Goal: Task Accomplishment & Management: Use online tool/utility

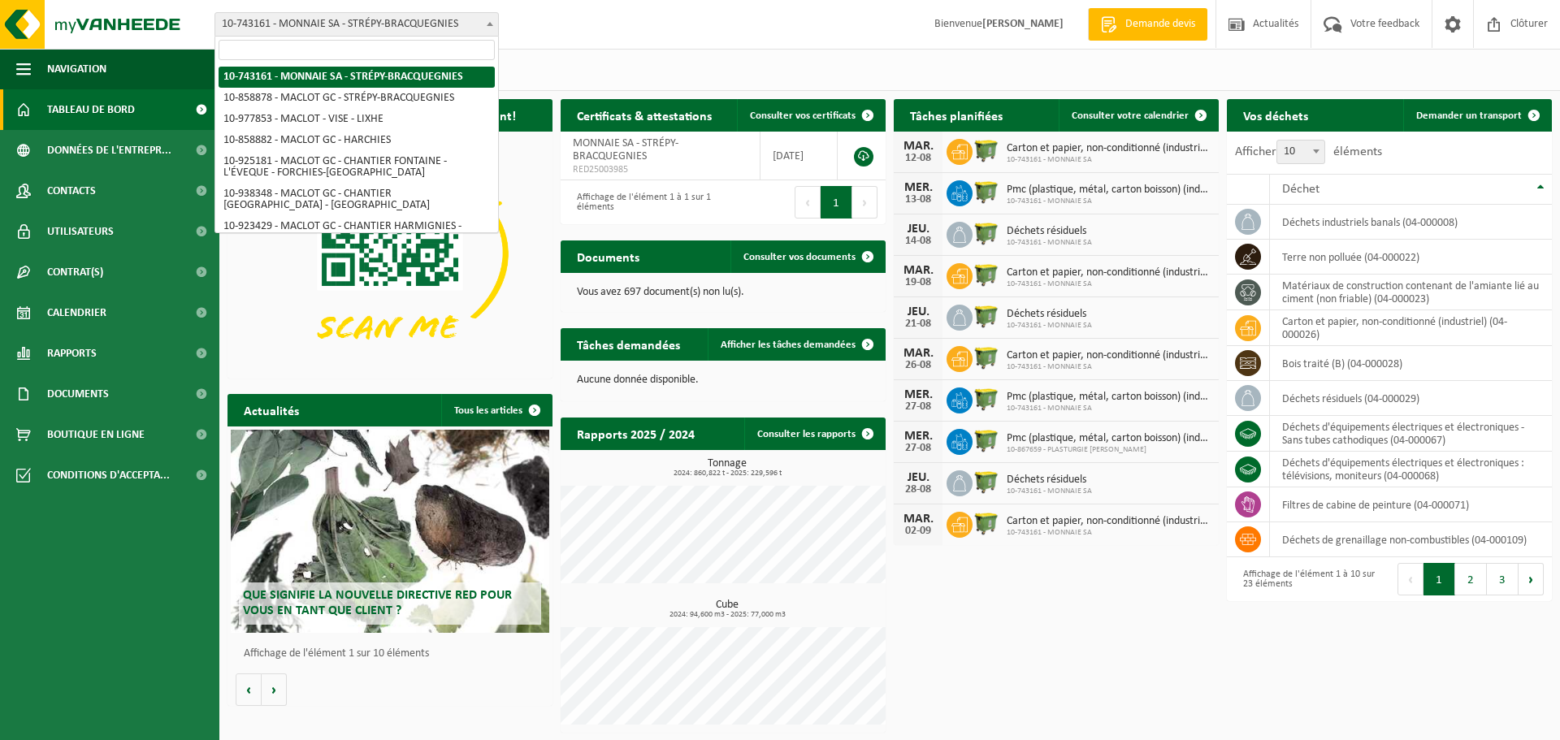
click at [362, 22] on span "10-743161 - MONNAIE SA - STRÉPY-BRACQUEGNIES" at bounding box center [356, 24] width 283 height 23
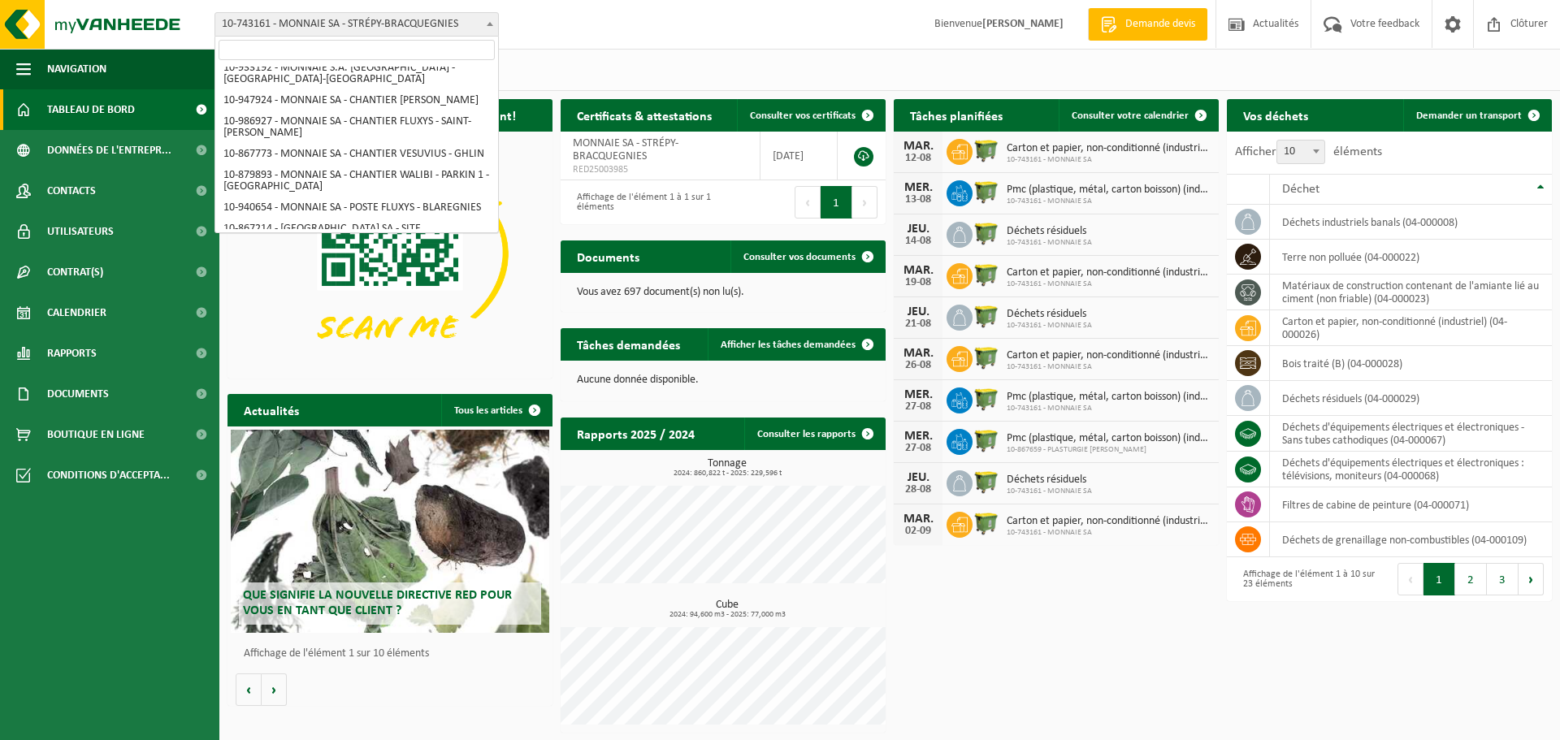
scroll to position [431, 0]
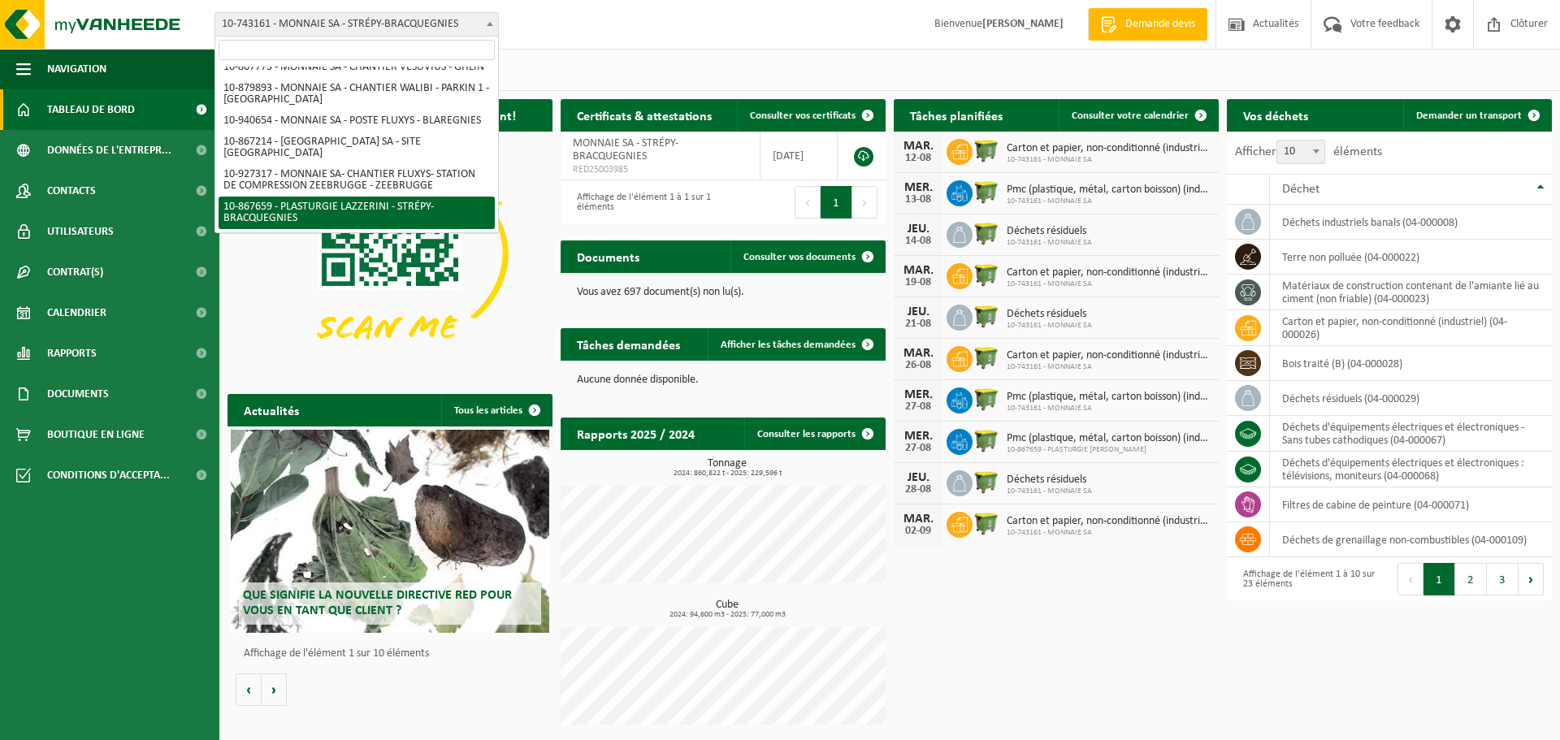
select select "103449"
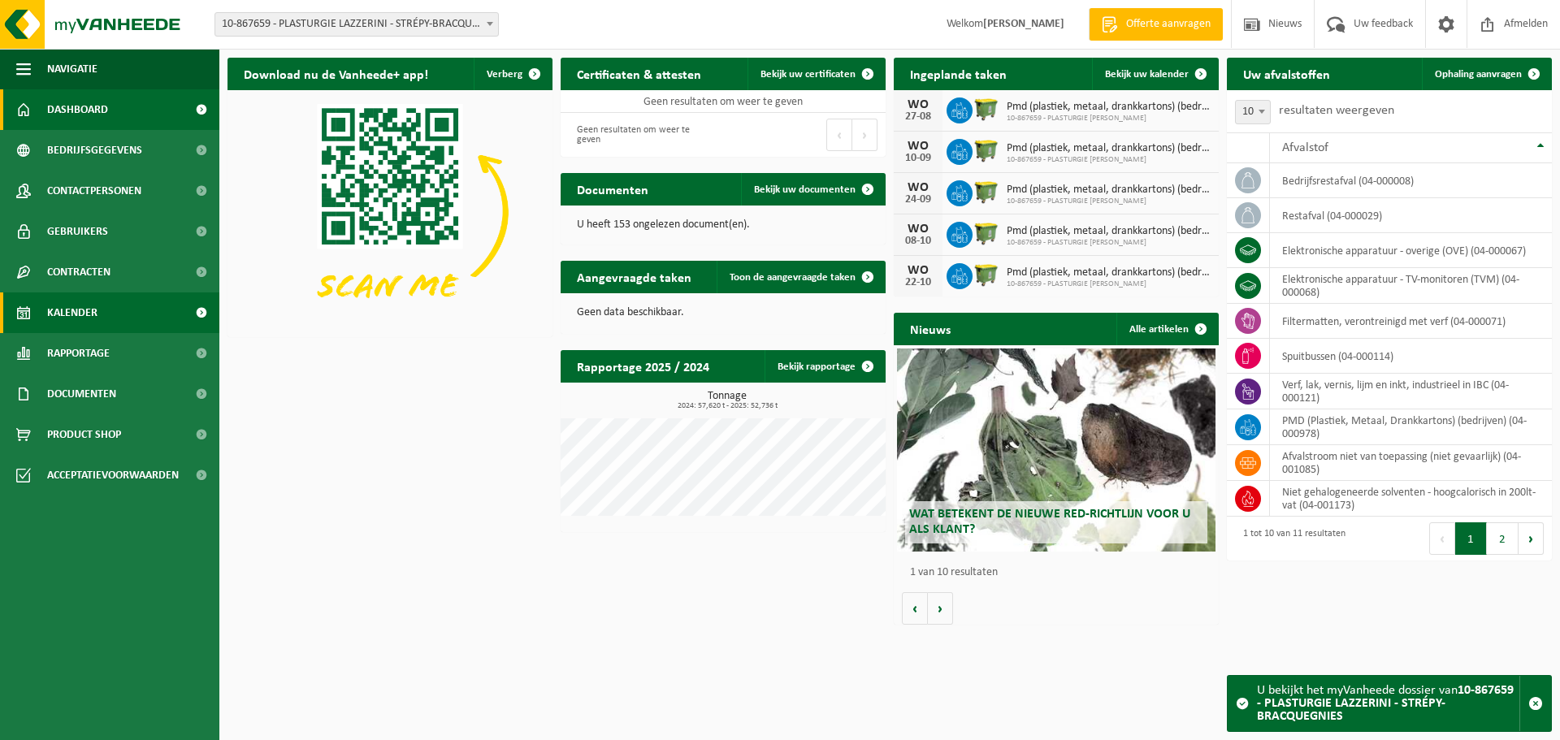
click at [96, 314] on span "Kalender" at bounding box center [72, 312] width 50 height 41
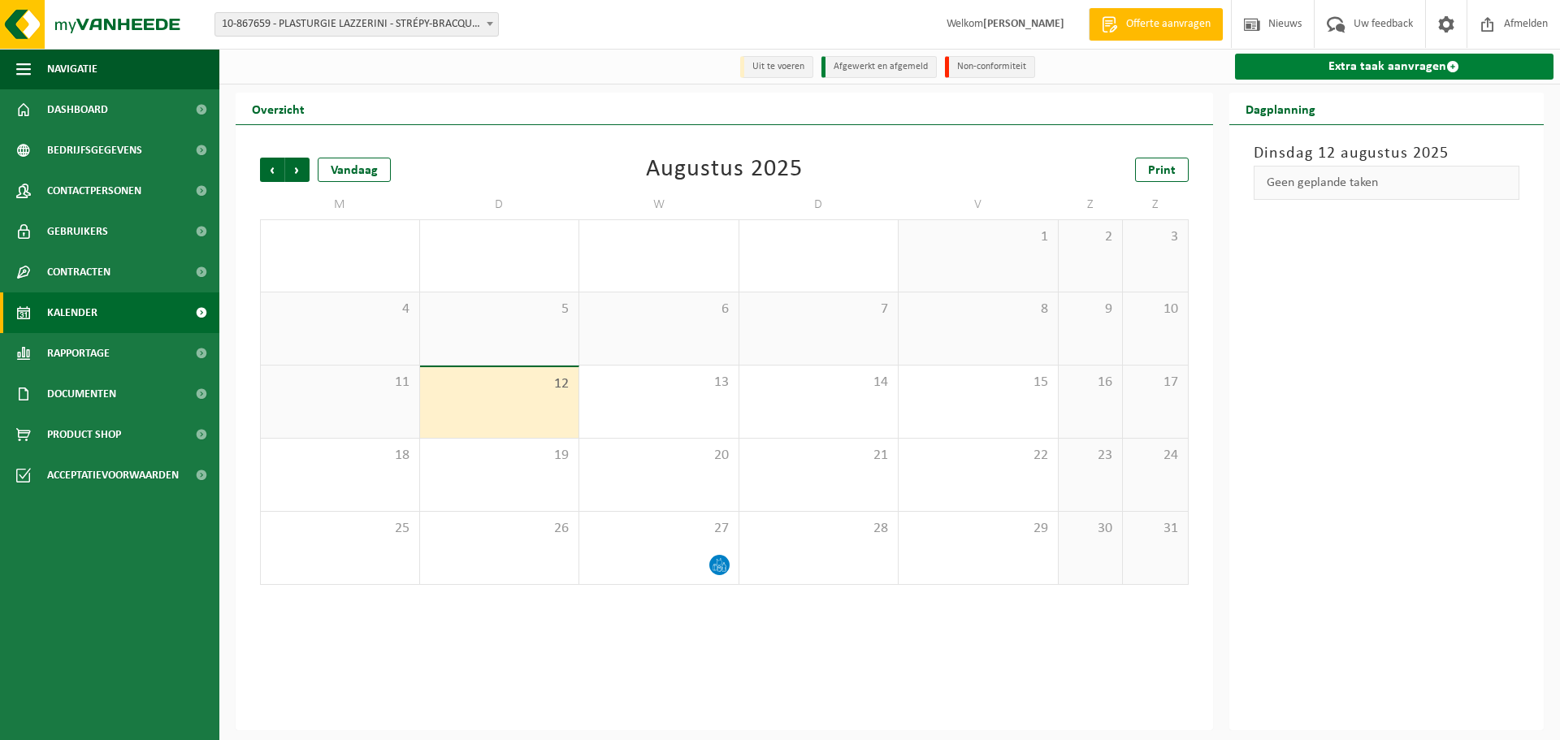
click at [1408, 64] on link "Extra taak aanvragen" at bounding box center [1394, 67] width 319 height 26
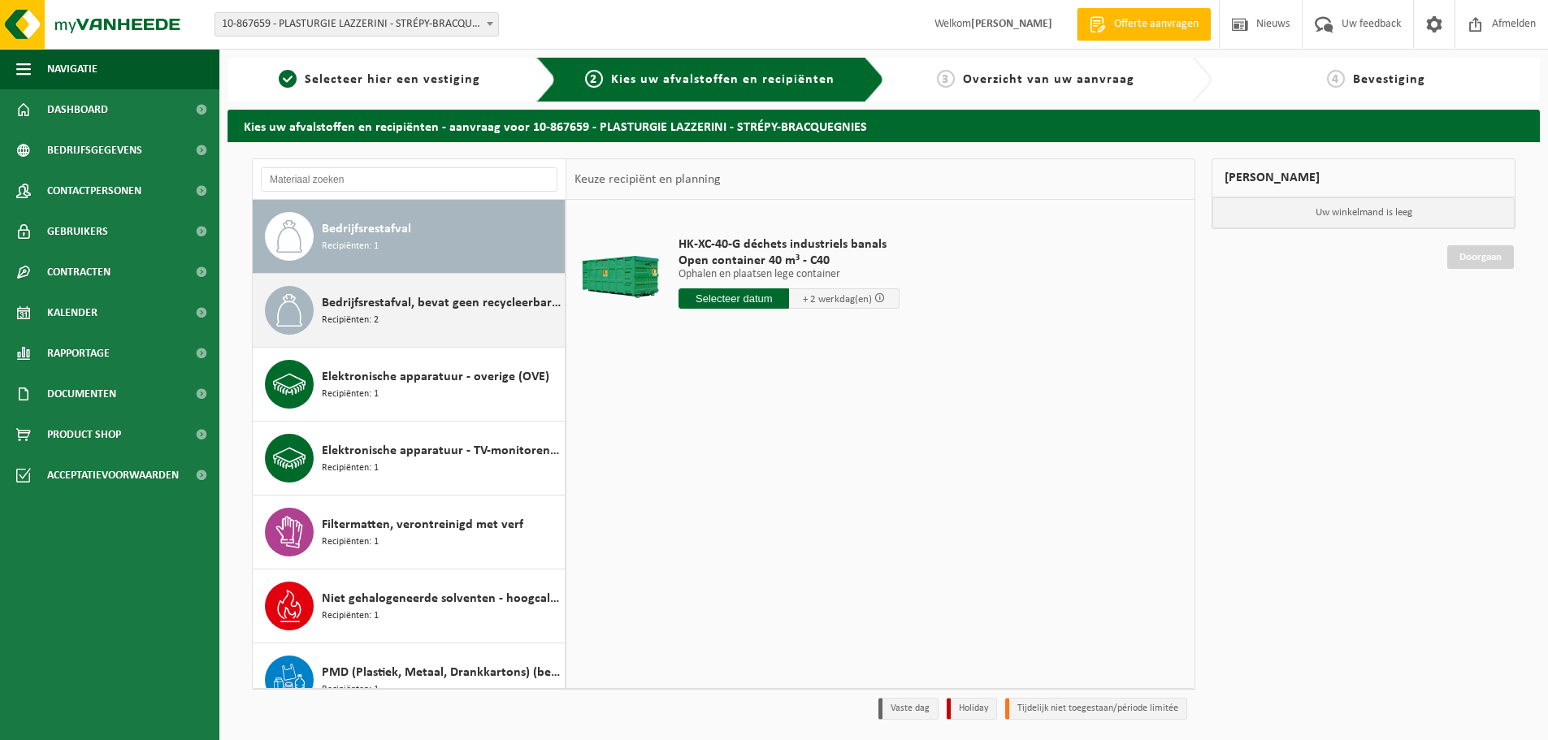
click at [415, 308] on span "Bedrijfsrestafval, bevat geen recycleerbare fracties, verbrandbaar na verkleini…" at bounding box center [441, 302] width 239 height 19
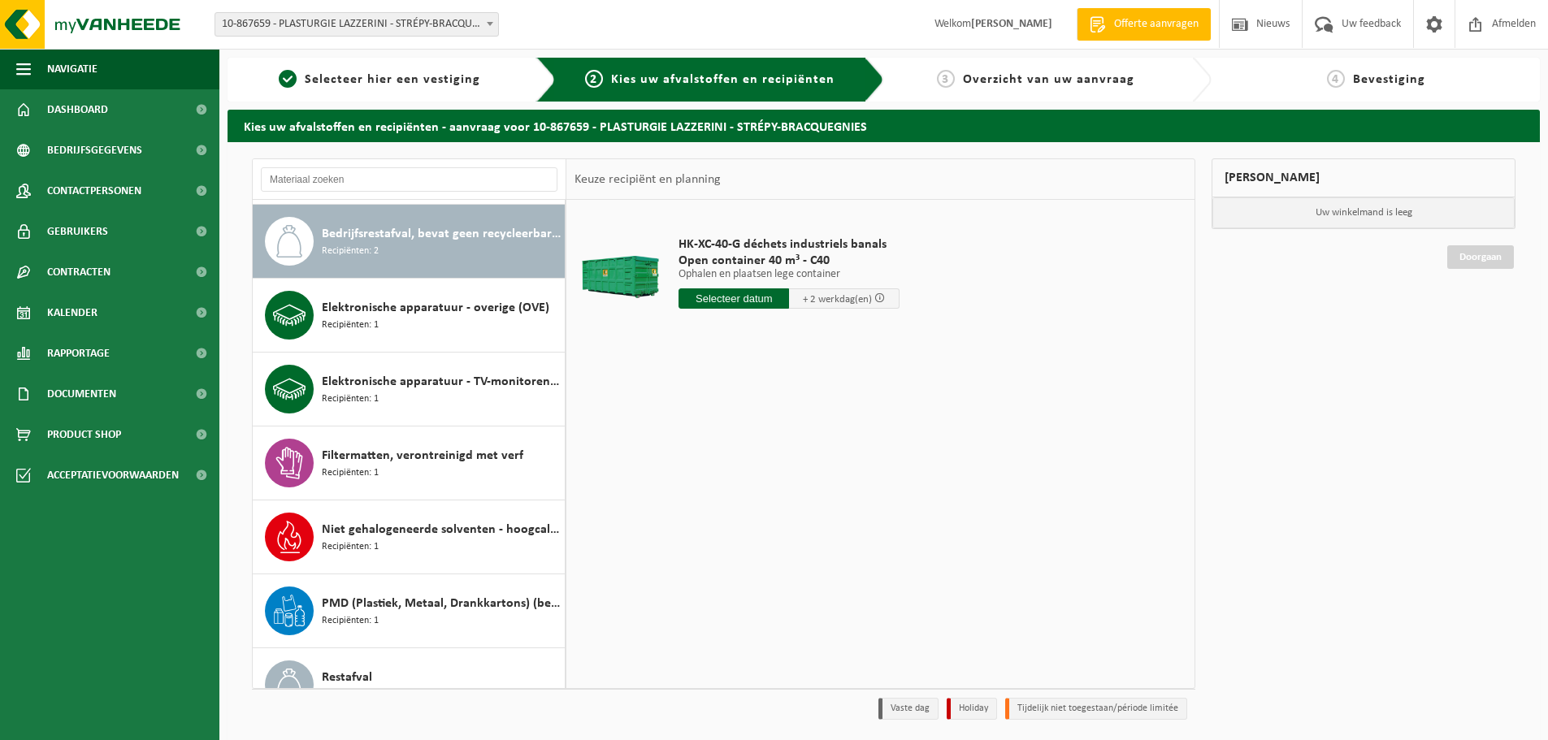
scroll to position [74, 0]
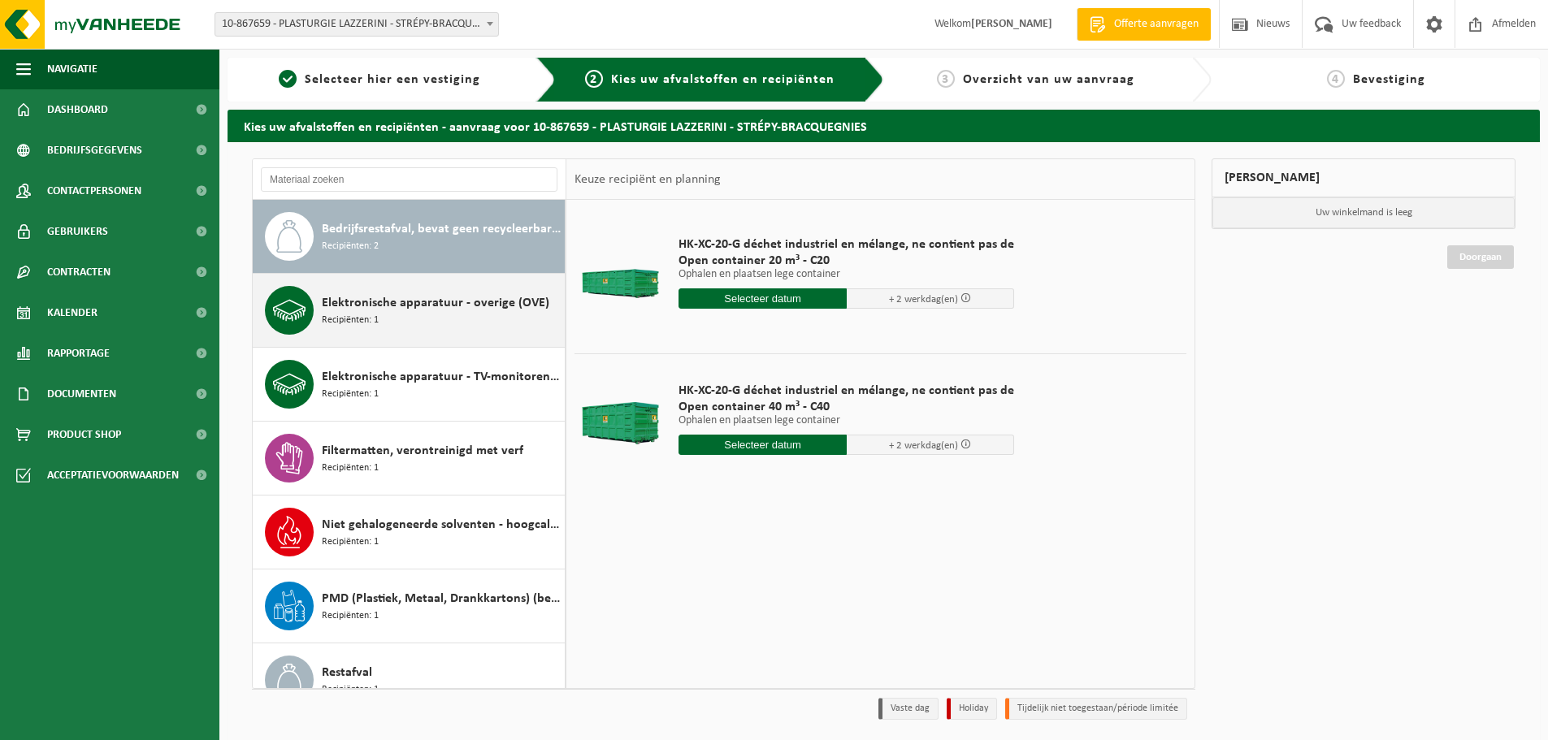
click at [427, 329] on div "Elektronische apparatuur - overige (OVE) Recipiënten: 1" at bounding box center [441, 310] width 239 height 49
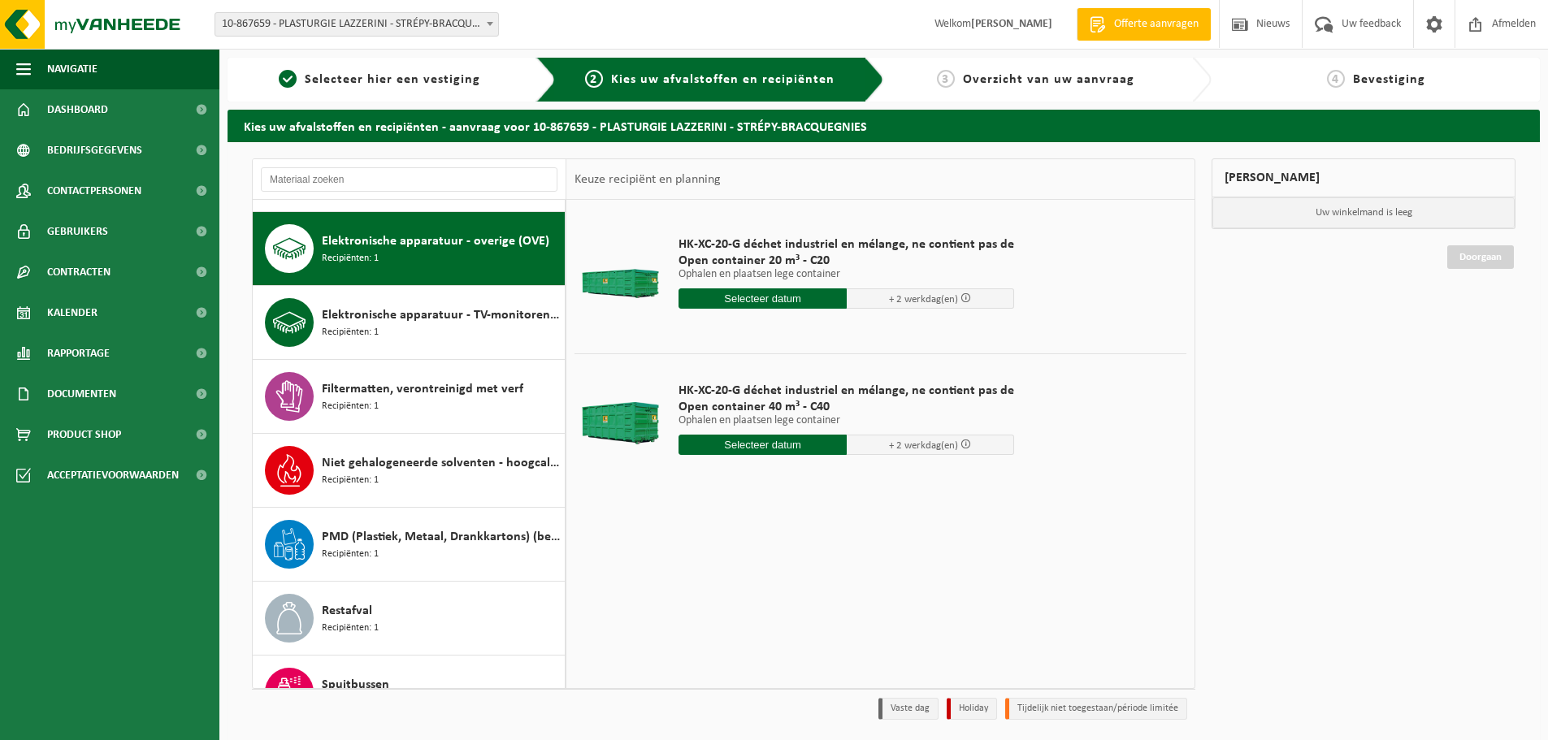
scroll to position [148, 0]
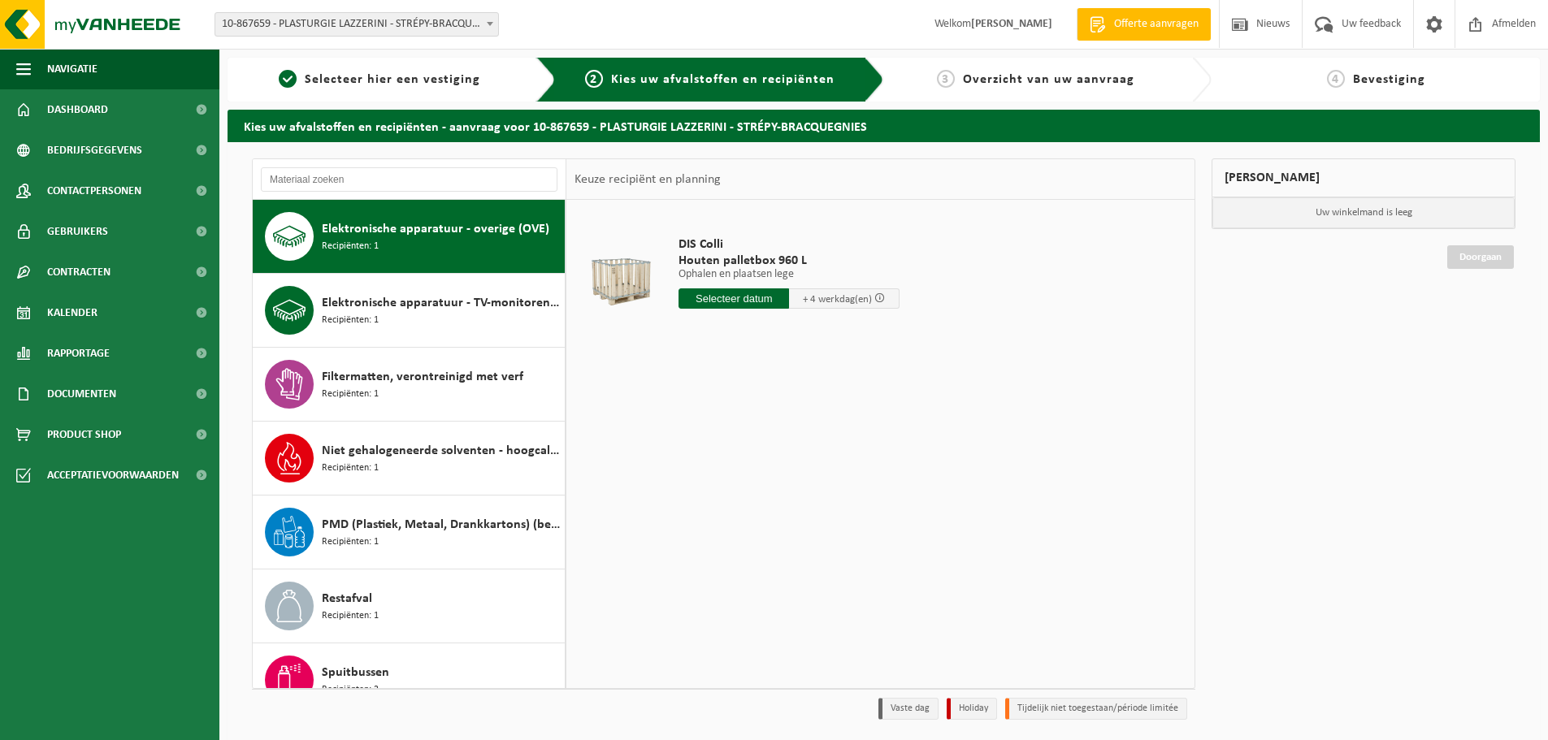
click at [427, 329] on div "Elektronische apparatuur - TV-monitoren (TVM) Recipiënten: 1" at bounding box center [441, 310] width 239 height 49
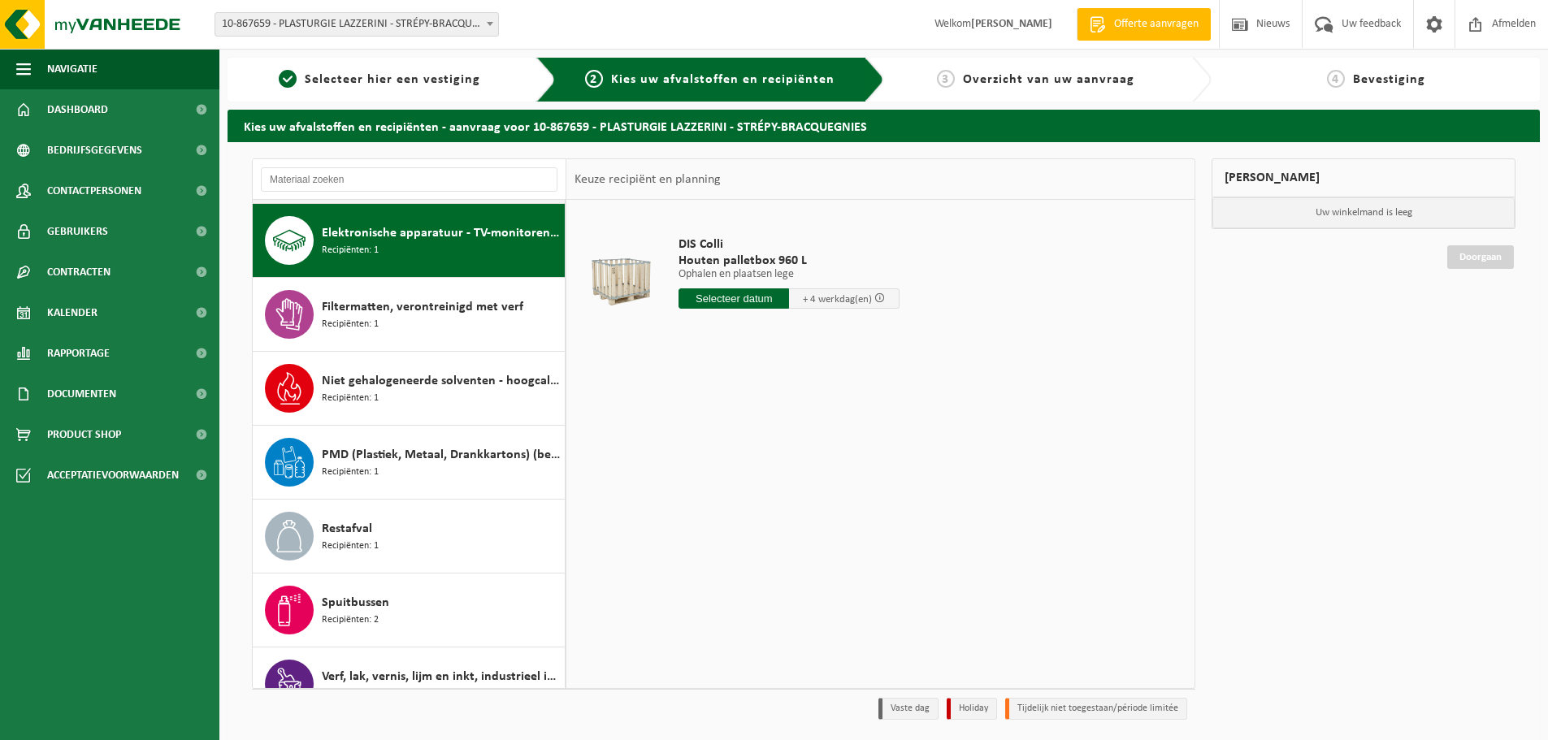
scroll to position [222, 0]
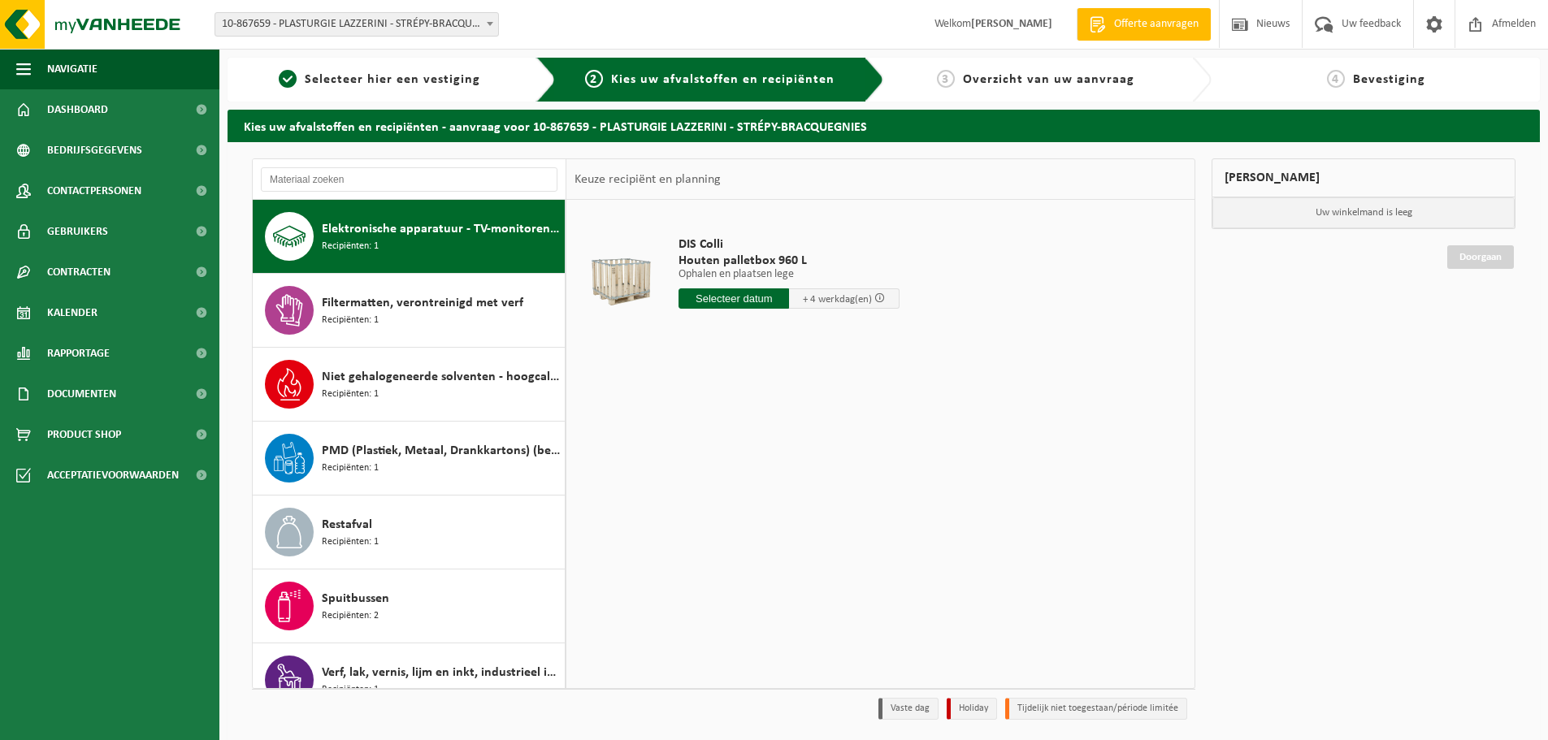
click at [427, 329] on div "Filtermatten, verontreinigd met verf Recipiënten: 1" at bounding box center [441, 310] width 239 height 49
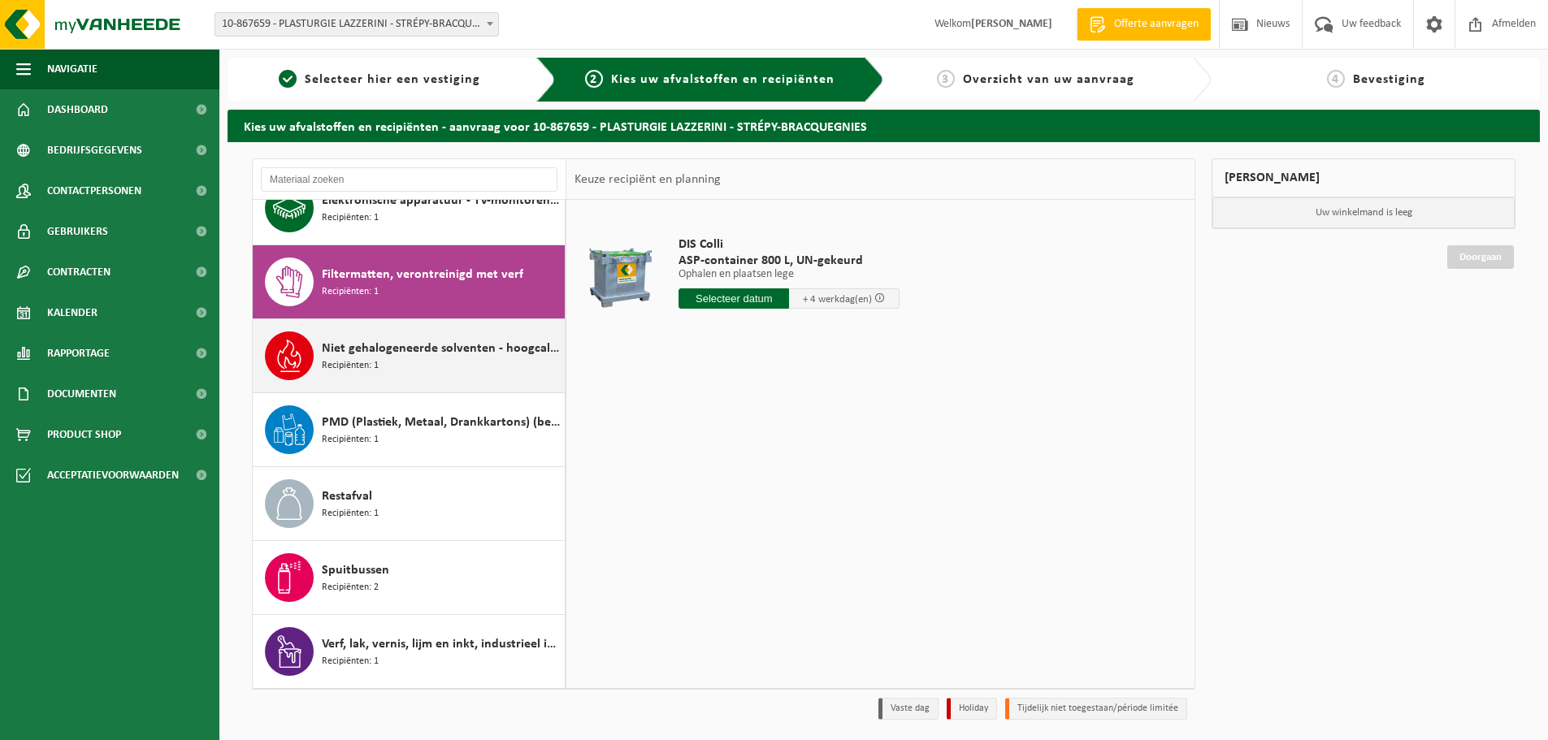
click at [422, 368] on div "Niet gehalogeneerde solventen - hoogcalorisch in 200lt-vat Recipiënten: 1" at bounding box center [441, 355] width 239 height 49
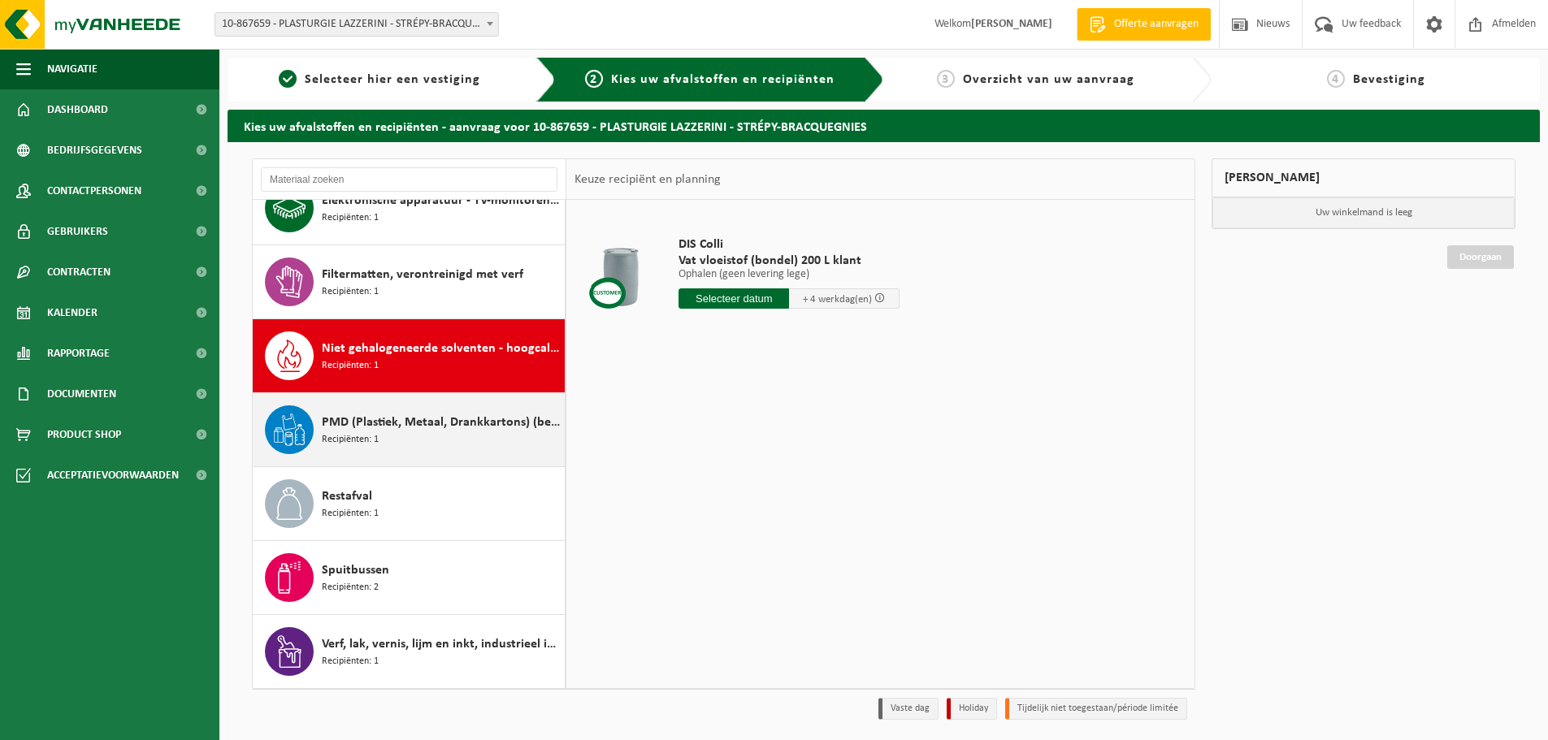
click at [438, 448] on div "PMD (Plastiek, Metaal, Drankkartons) (bedrijven) Recipiënten: 1" at bounding box center [441, 429] width 239 height 49
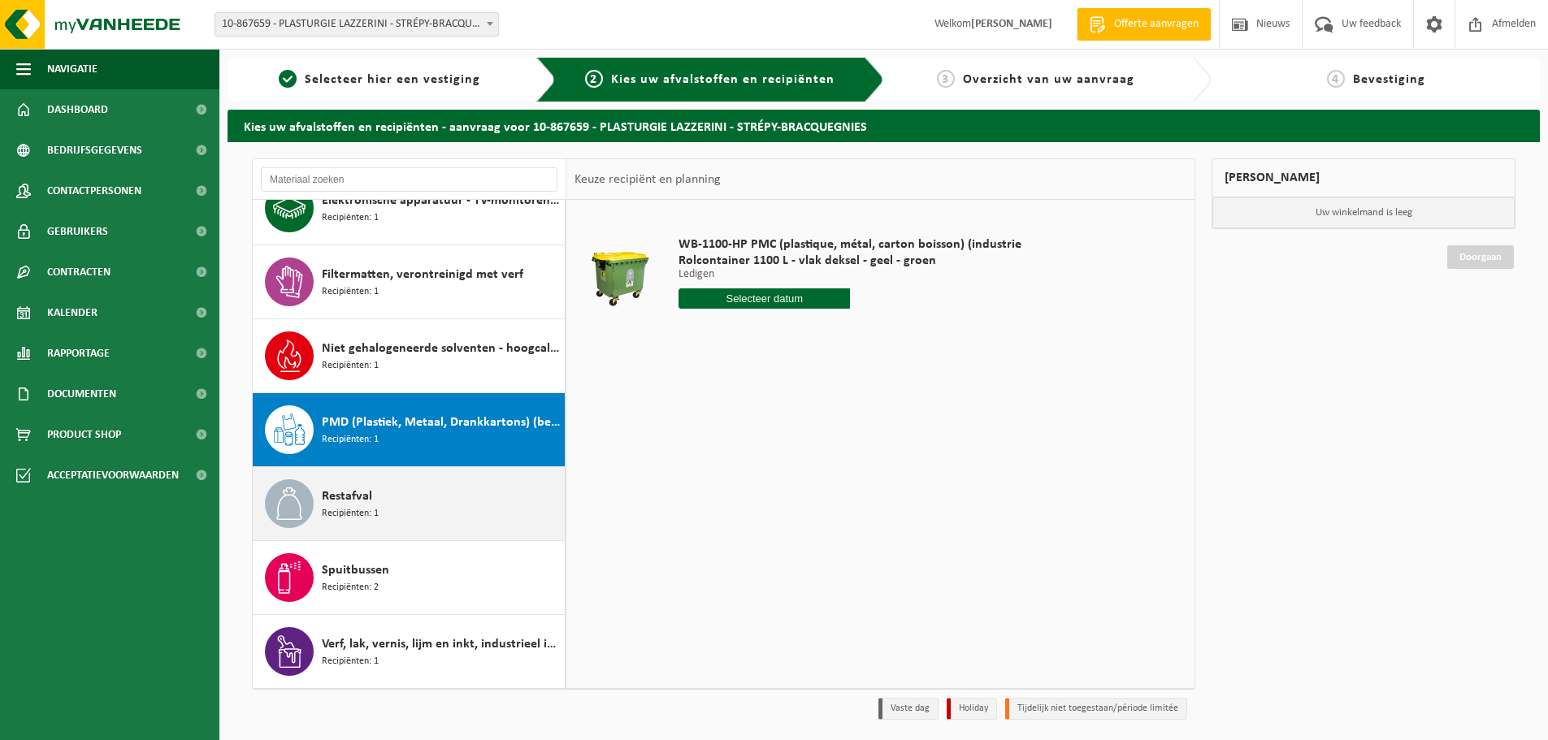
click at [424, 496] on div "Restafval Recipiënten: 1" at bounding box center [441, 503] width 239 height 49
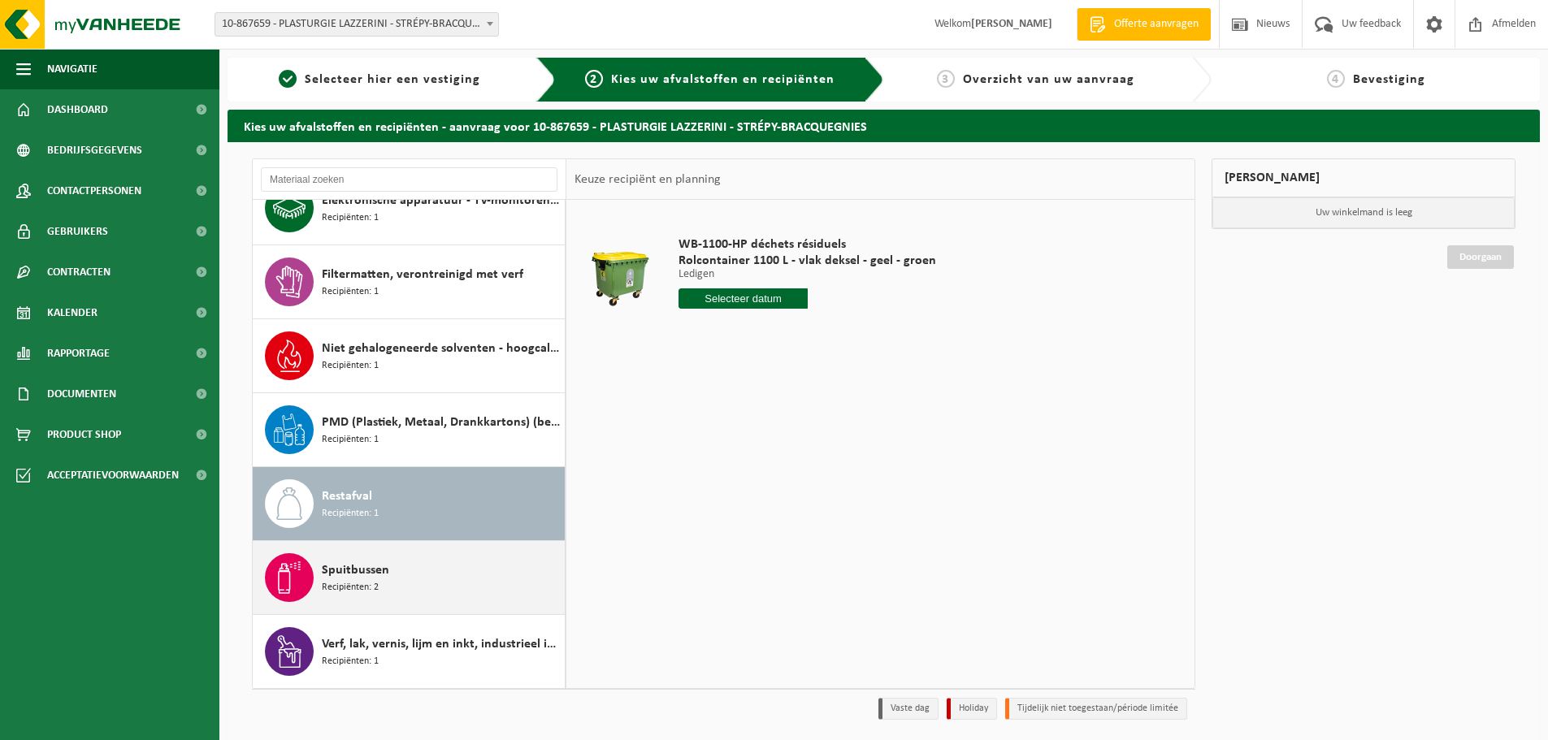
click at [422, 578] on div "Spuitbussen Recipiënten: 2" at bounding box center [441, 577] width 239 height 49
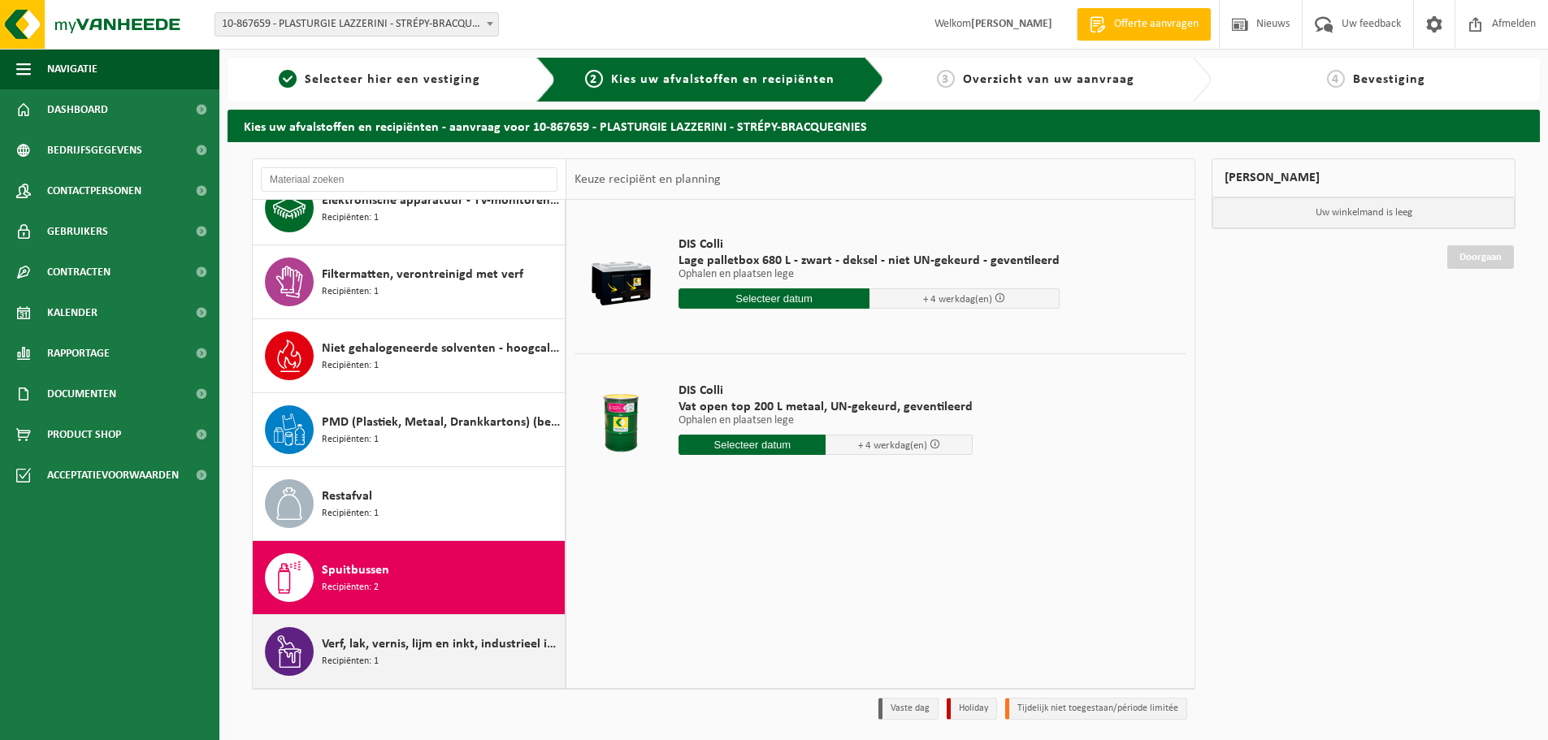
click at [430, 654] on div "Verf, lak, vernis, lijm en inkt, industrieel in IBC Recipiënten: 1" at bounding box center [441, 651] width 239 height 49
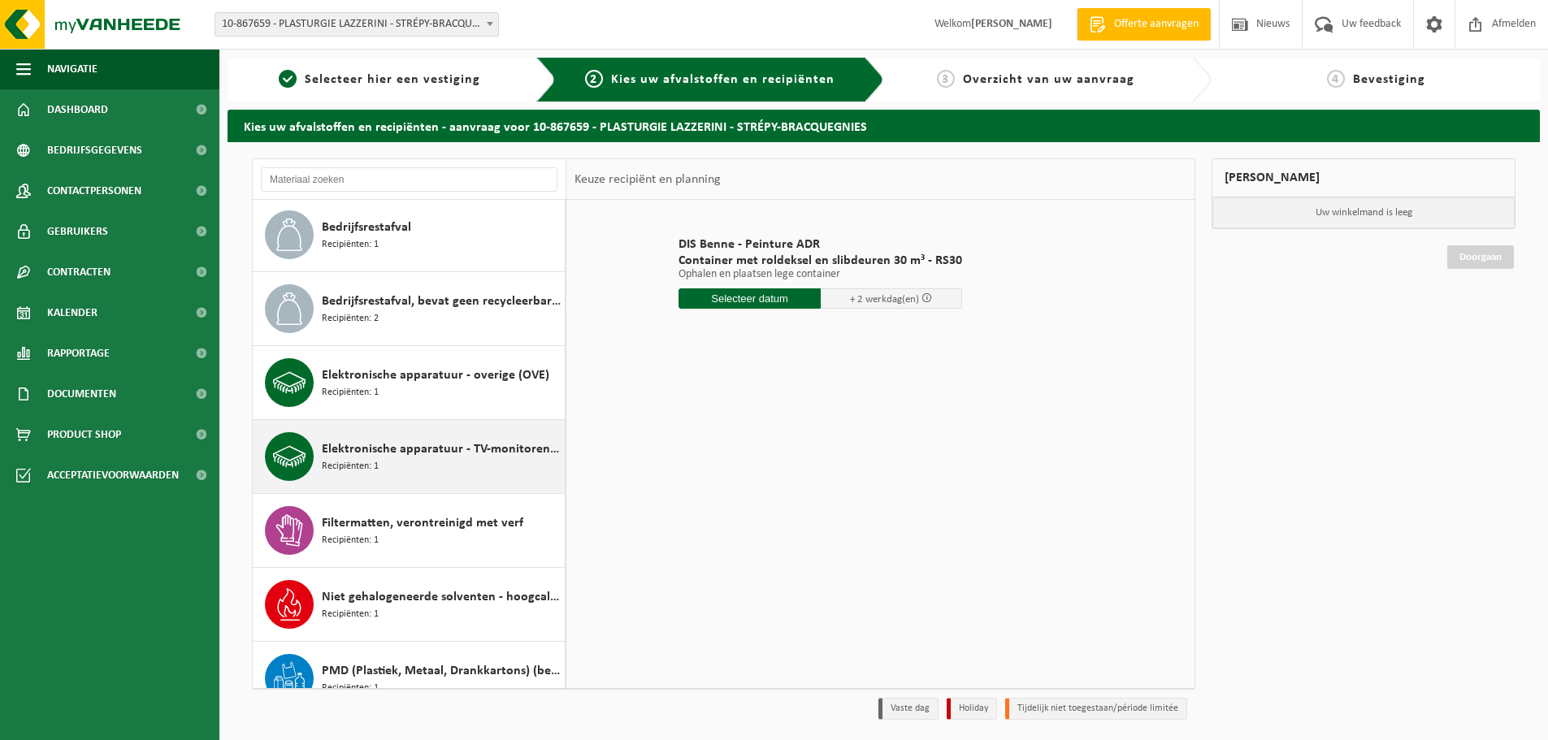
scroll to position [0, 0]
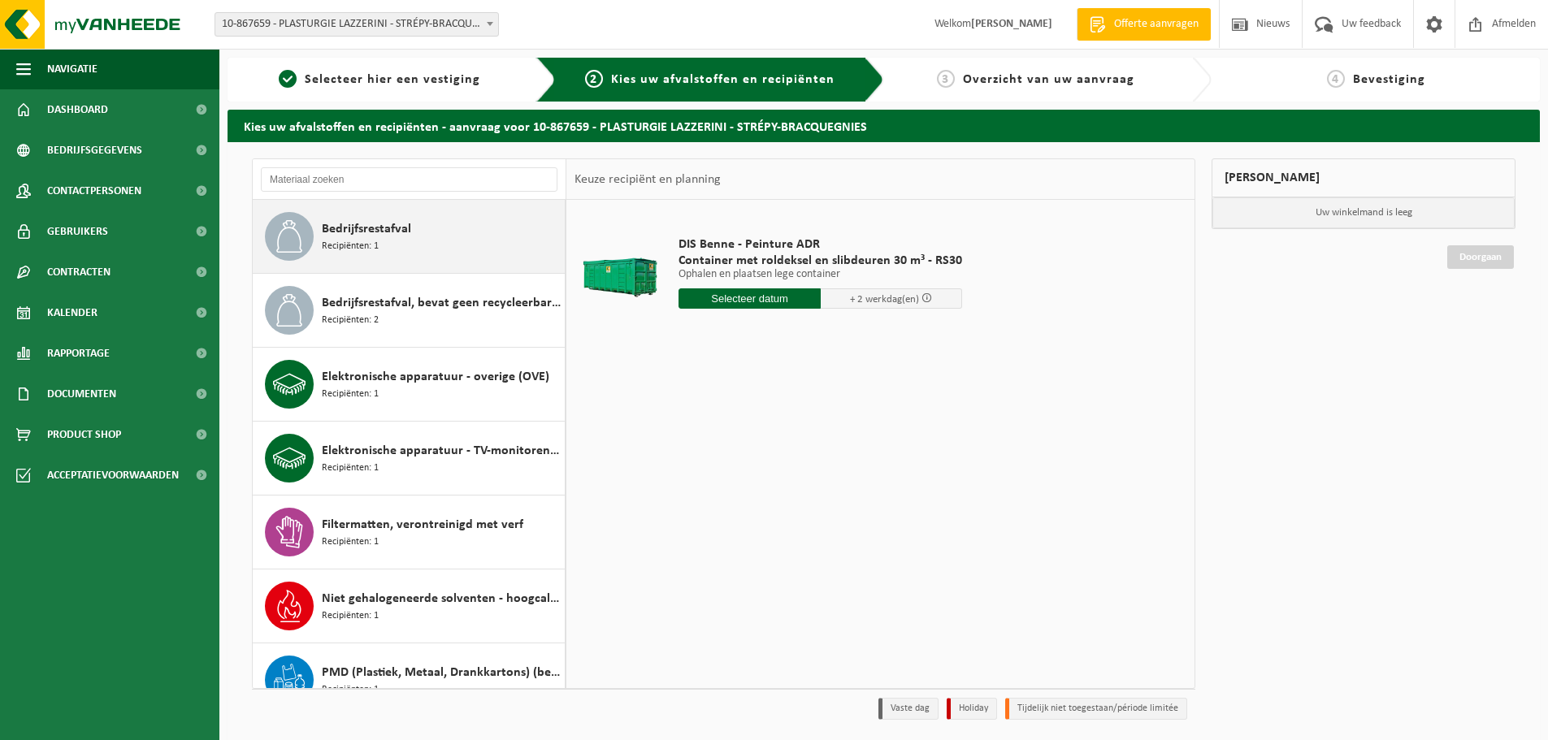
click at [450, 230] on div "Bedrijfsrestafval Recipiënten: 1" at bounding box center [441, 236] width 239 height 49
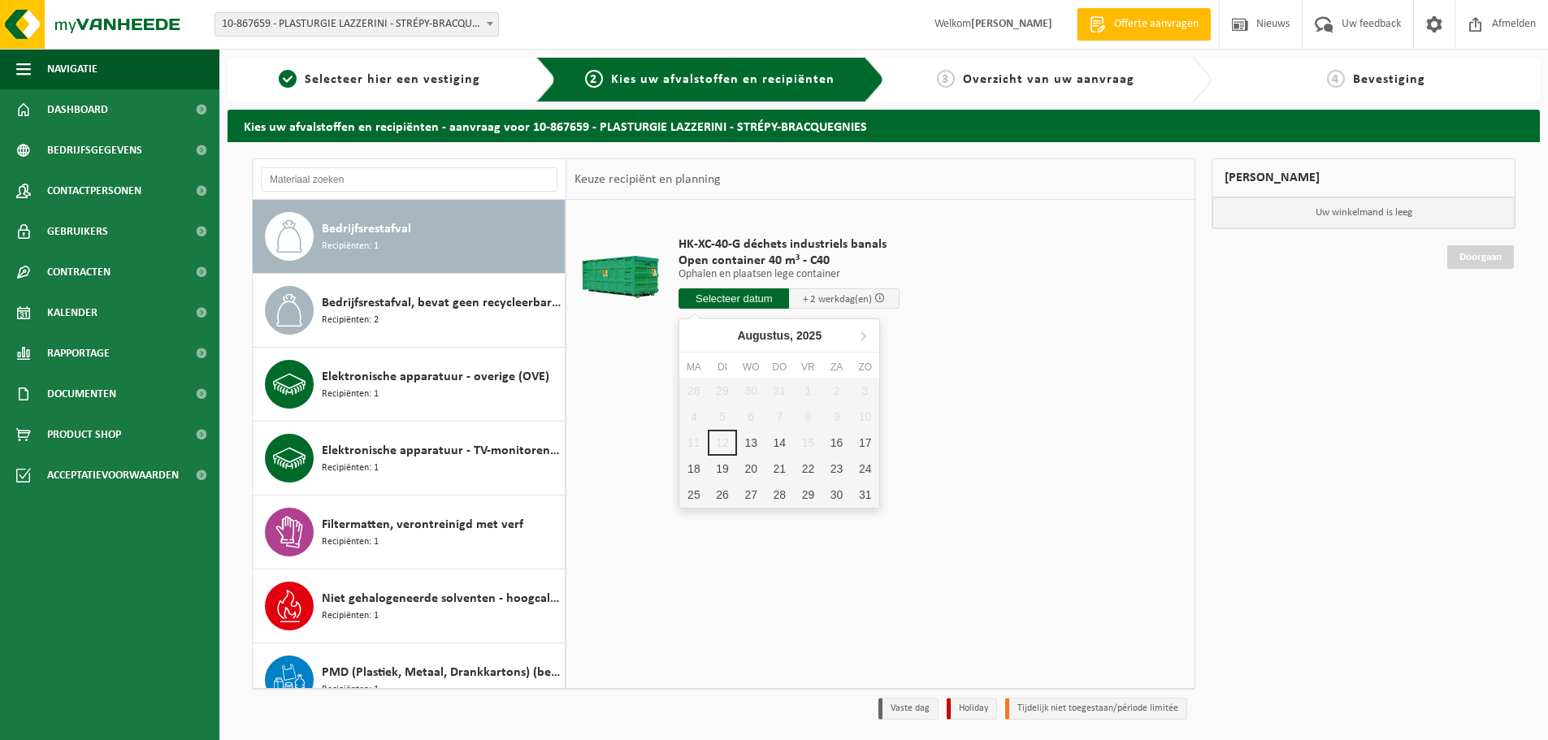
click at [725, 292] on input "text" at bounding box center [733, 298] width 110 height 20
click at [750, 446] on div "13" at bounding box center [751, 443] width 28 height 26
type input "Van 2025-08-13"
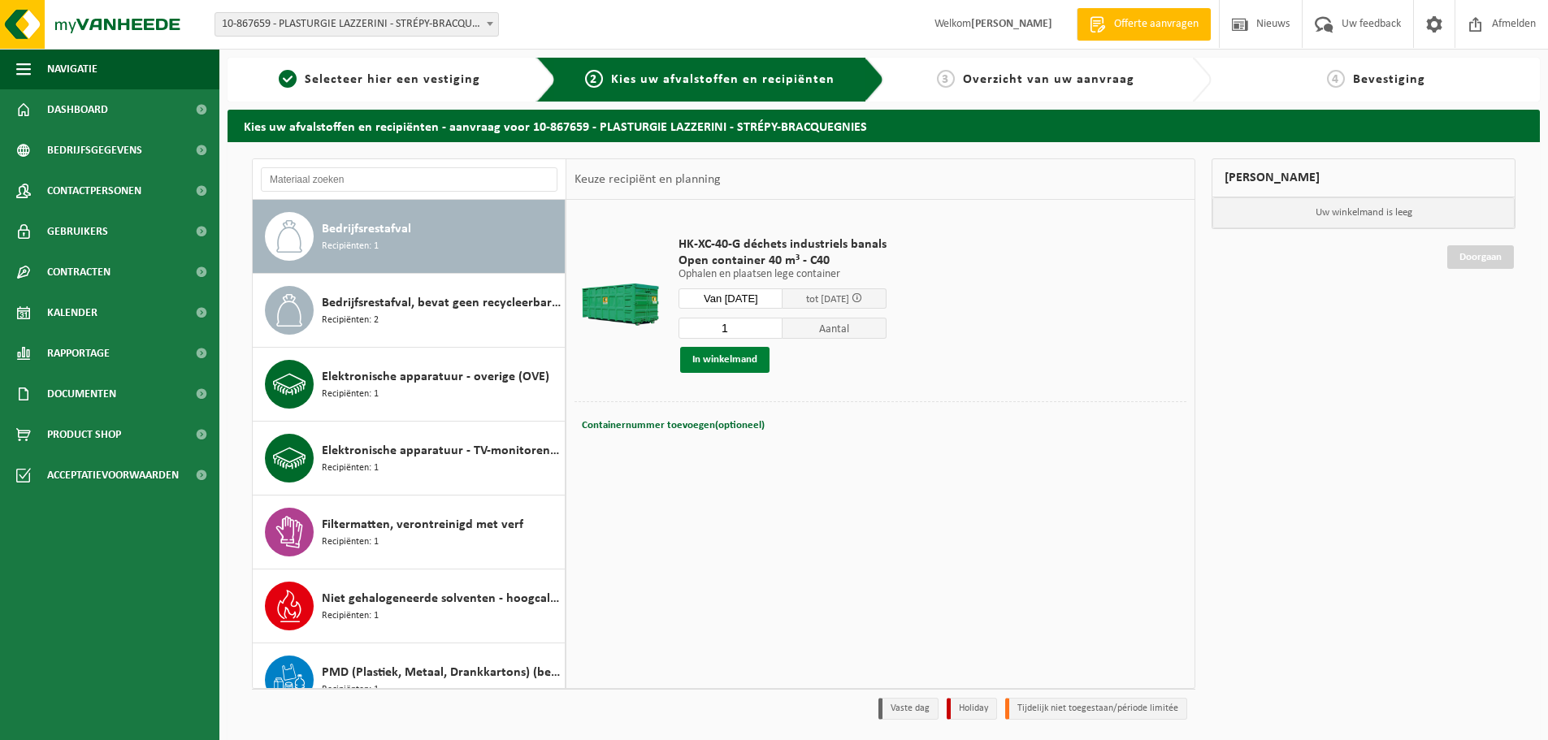
click at [735, 357] on button "In winkelmand" at bounding box center [724, 360] width 89 height 26
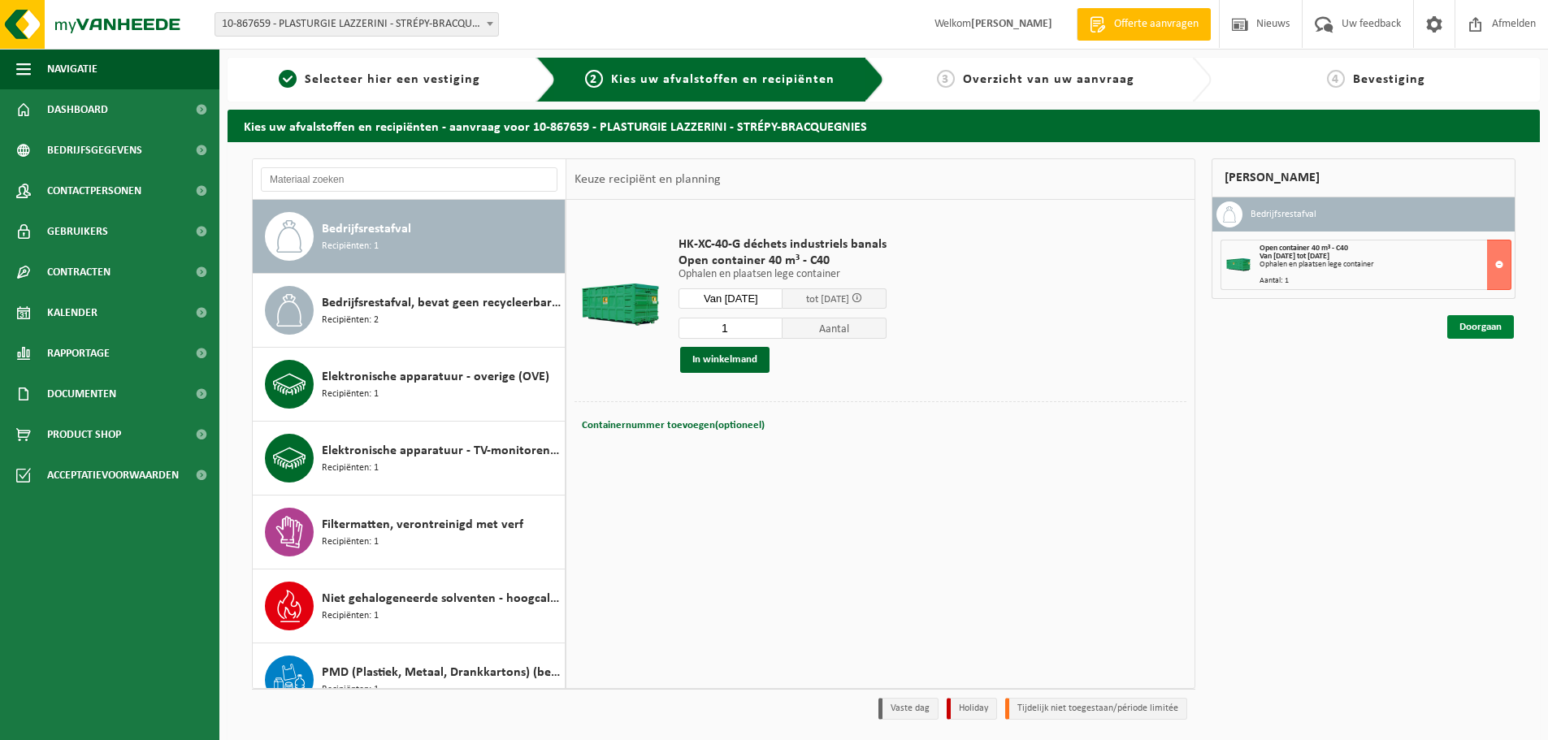
click at [1483, 325] on link "Doorgaan" at bounding box center [1480, 327] width 67 height 24
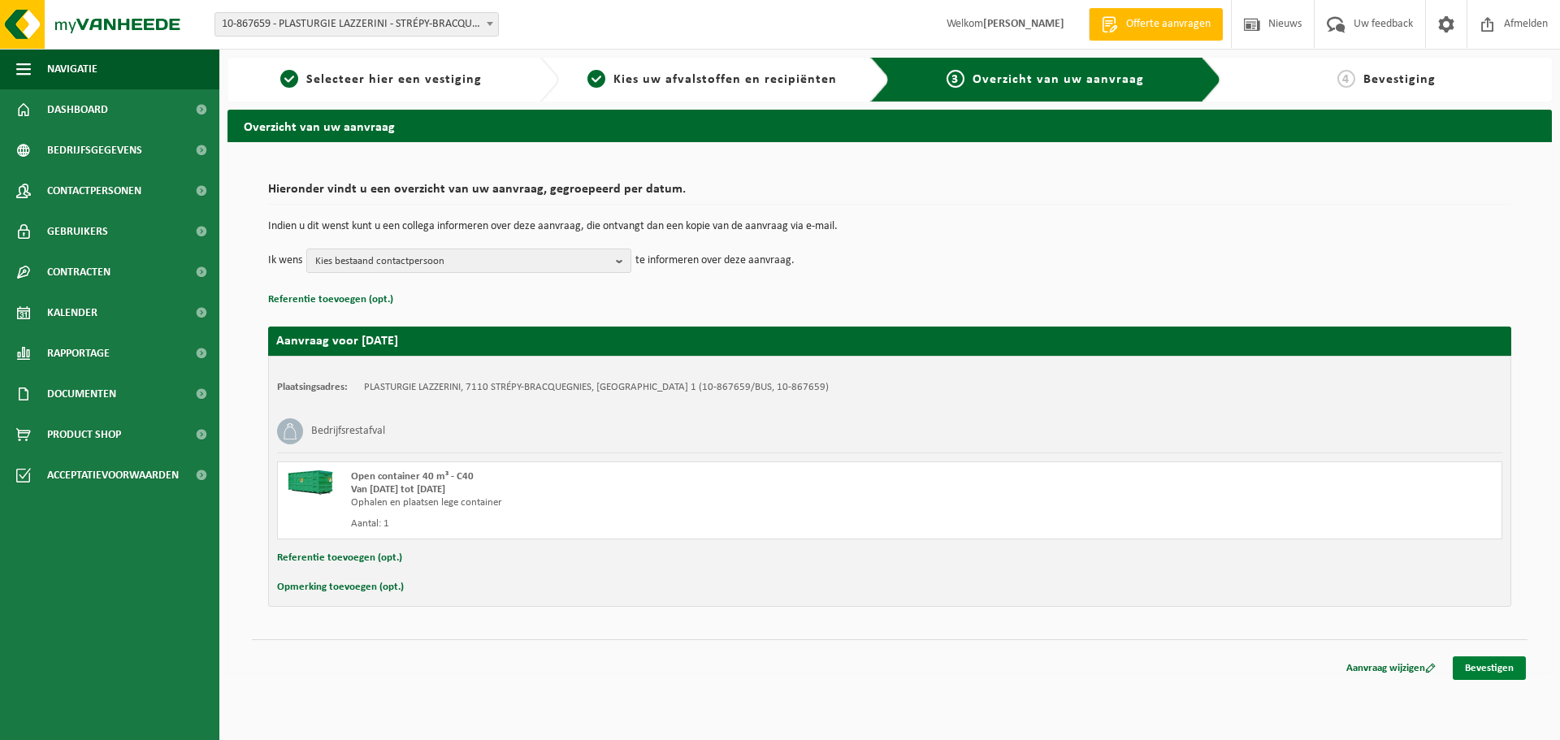
click at [1497, 666] on link "Bevestigen" at bounding box center [1489, 668] width 73 height 24
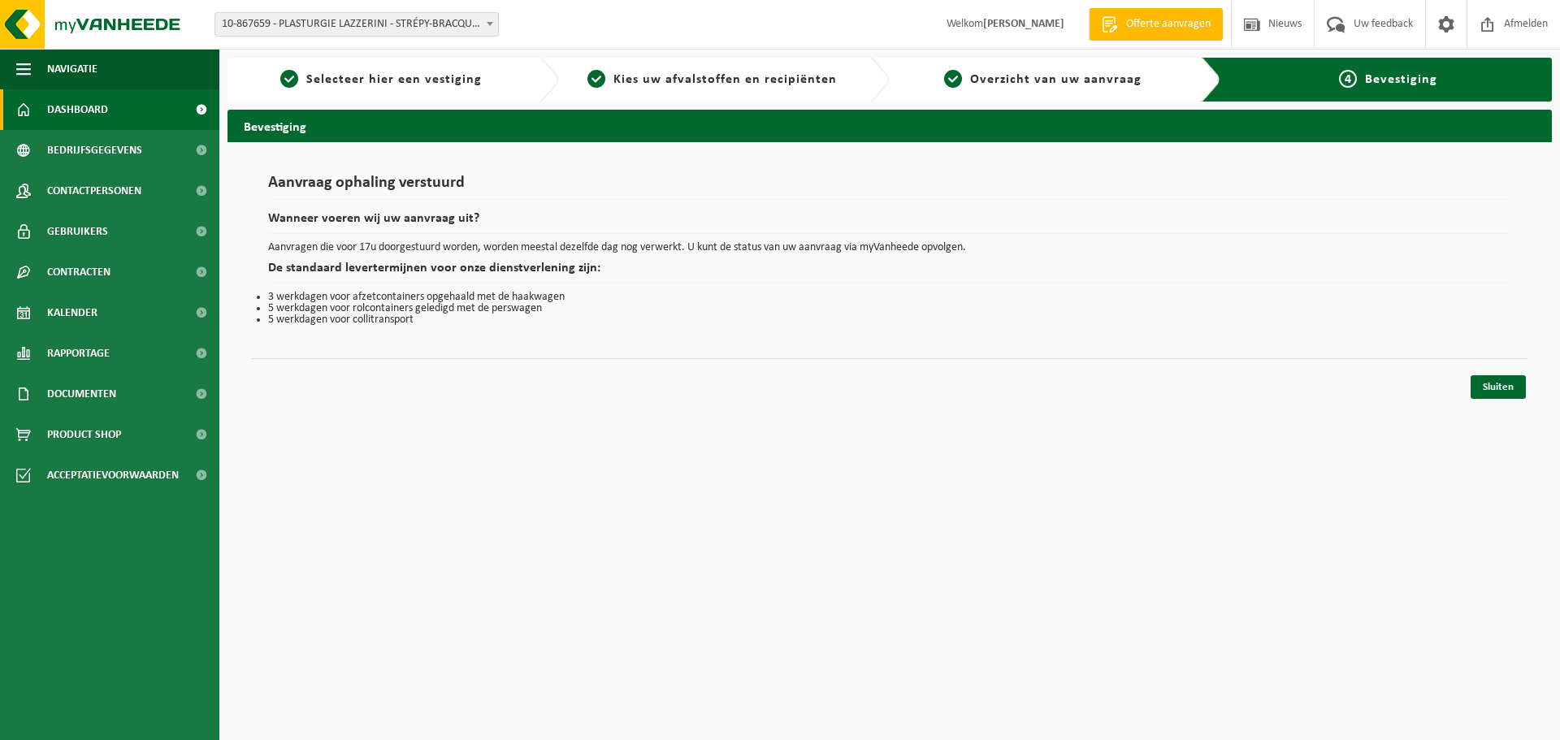
click at [81, 107] on span "Dashboard" at bounding box center [77, 109] width 61 height 41
